Goal: Find specific page/section: Find specific page/section

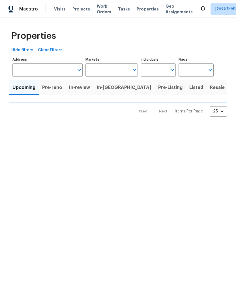
type input "50"
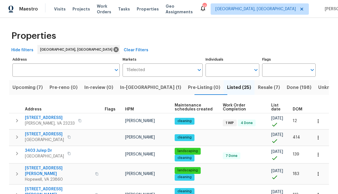
click at [140, 89] on span "In-[GEOGRAPHIC_DATA] (1)" at bounding box center [150, 87] width 61 height 8
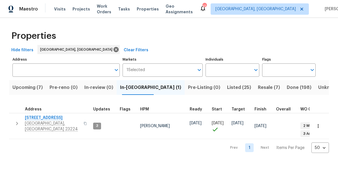
click at [25, 86] on span "Upcoming (7)" at bounding box center [27, 87] width 30 height 8
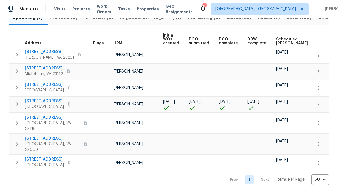
scroll to position [61, 0]
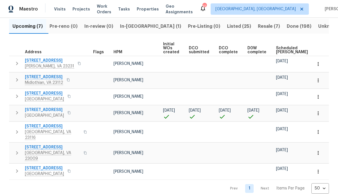
click at [45, 110] on span "[STREET_ADDRESS]" at bounding box center [44, 110] width 39 height 6
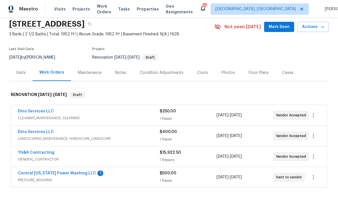
scroll to position [57, 0]
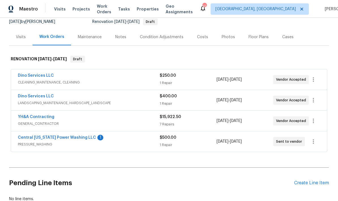
click at [51, 139] on link "Central [US_STATE] Power Washing LLC" at bounding box center [57, 138] width 78 height 4
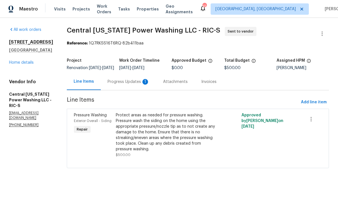
click at [122, 85] on div "Progress Updates 1" at bounding box center [129, 82] width 42 height 6
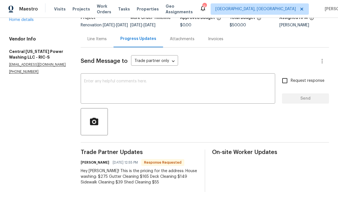
scroll to position [47, 0]
